Goal: Information Seeking & Learning: Learn about a topic

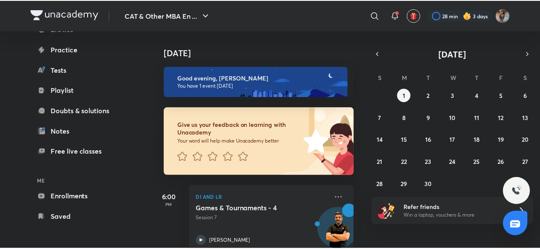
scroll to position [19, 0]
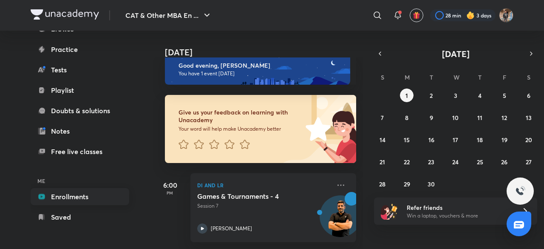
click at [73, 201] on link "Enrollments" at bounding box center [80, 196] width 99 height 17
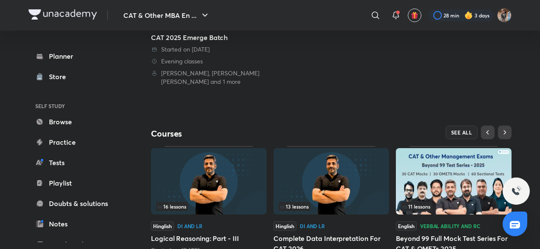
scroll to position [196, 0]
click at [455, 125] on button "SEE ALL" at bounding box center [461, 132] width 32 height 14
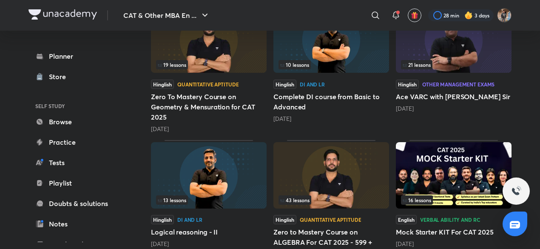
scroll to position [283, 0]
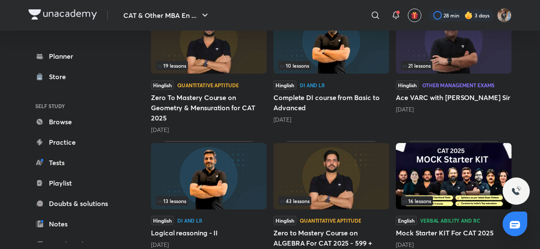
click at [436, 50] on img at bounding box center [454, 40] width 116 height 66
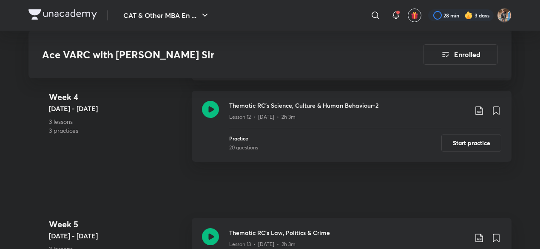
scroll to position [1396, 0]
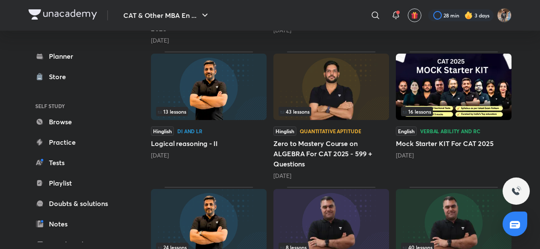
scroll to position [443, 0]
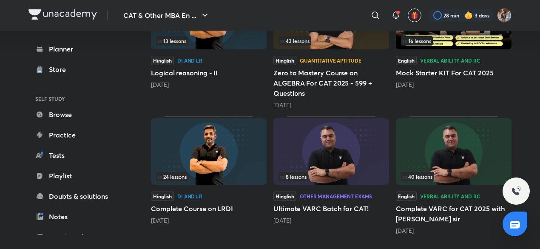
click at [428, 144] on img at bounding box center [454, 151] width 116 height 66
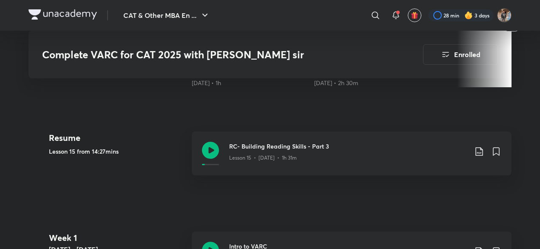
scroll to position [341, 0]
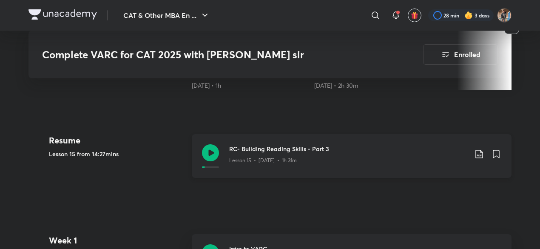
click at [217, 148] on icon at bounding box center [210, 152] width 17 height 17
